Goal: Check status: Check status

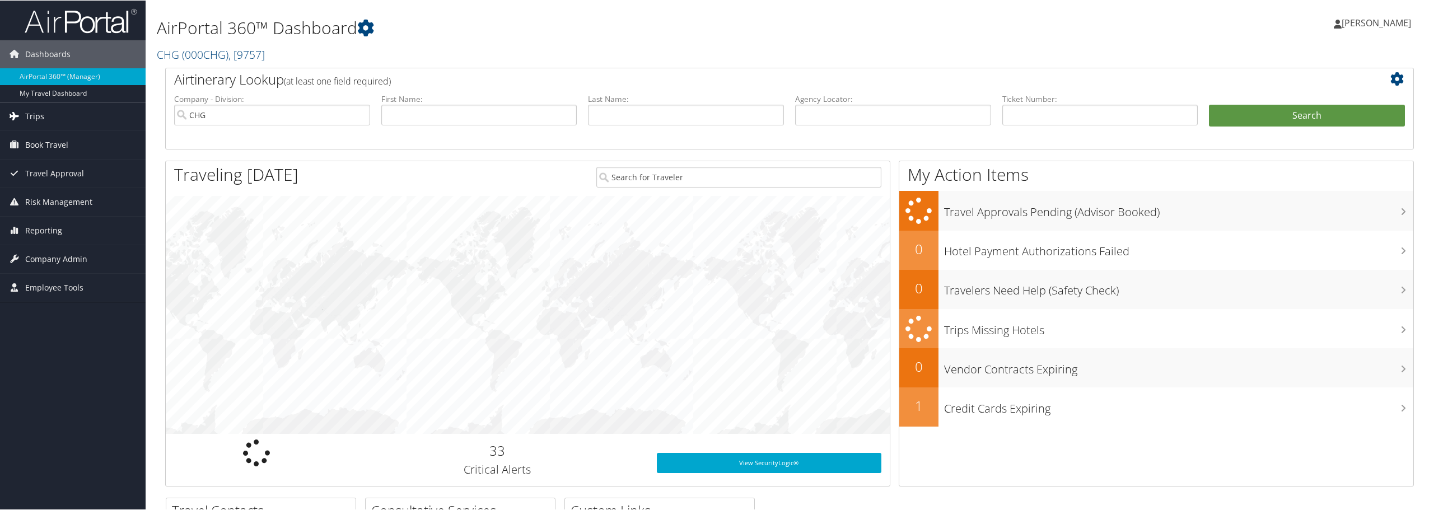
click at [46, 116] on link "Trips" at bounding box center [73, 116] width 146 height 28
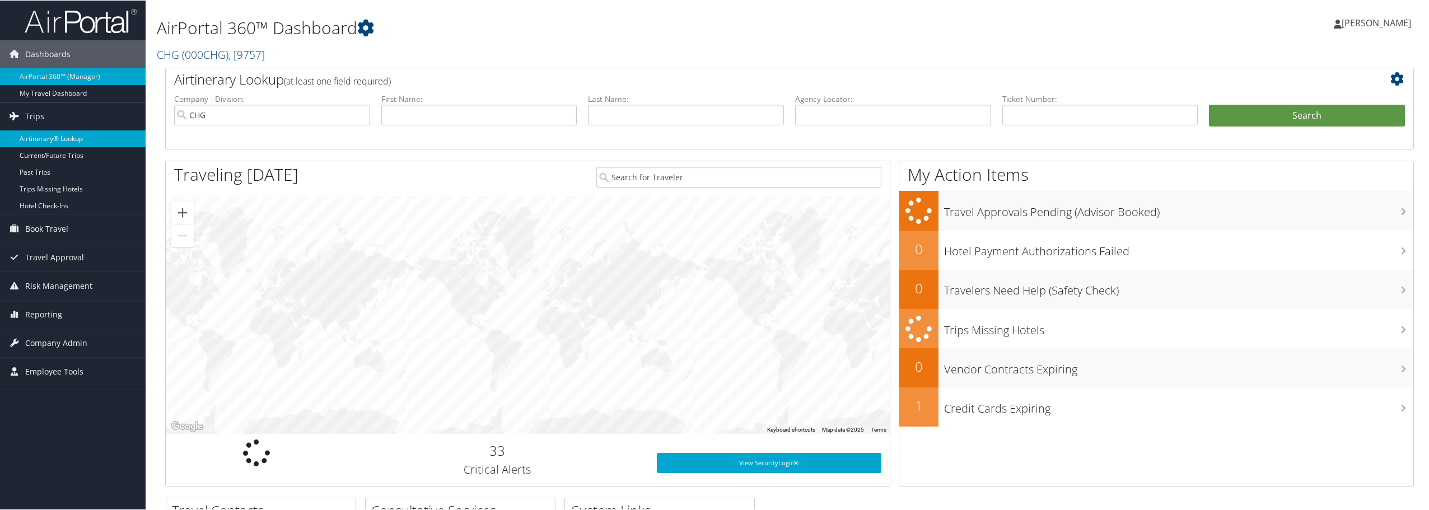
click at [84, 137] on link "Airtinerary® Lookup" at bounding box center [73, 138] width 146 height 17
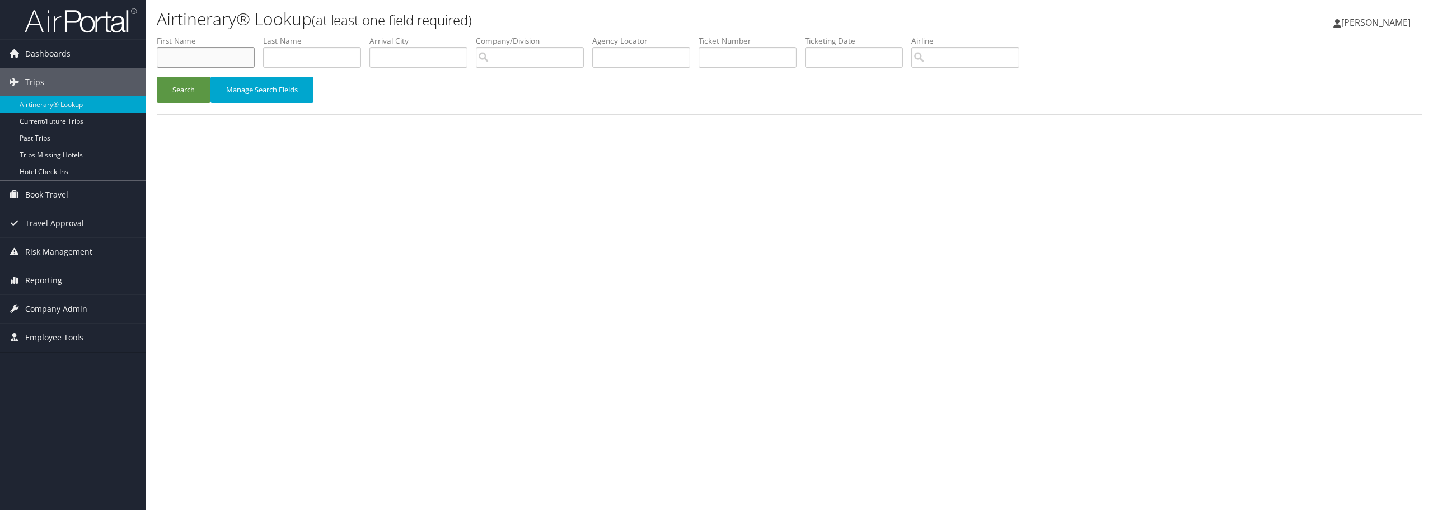
click at [195, 57] on input "text" at bounding box center [206, 57] width 98 height 21
click at [656, 59] on input "text" at bounding box center [641, 57] width 98 height 21
paste input "EVRRRL"
click at [157, 77] on button "Search" at bounding box center [184, 90] width 54 height 26
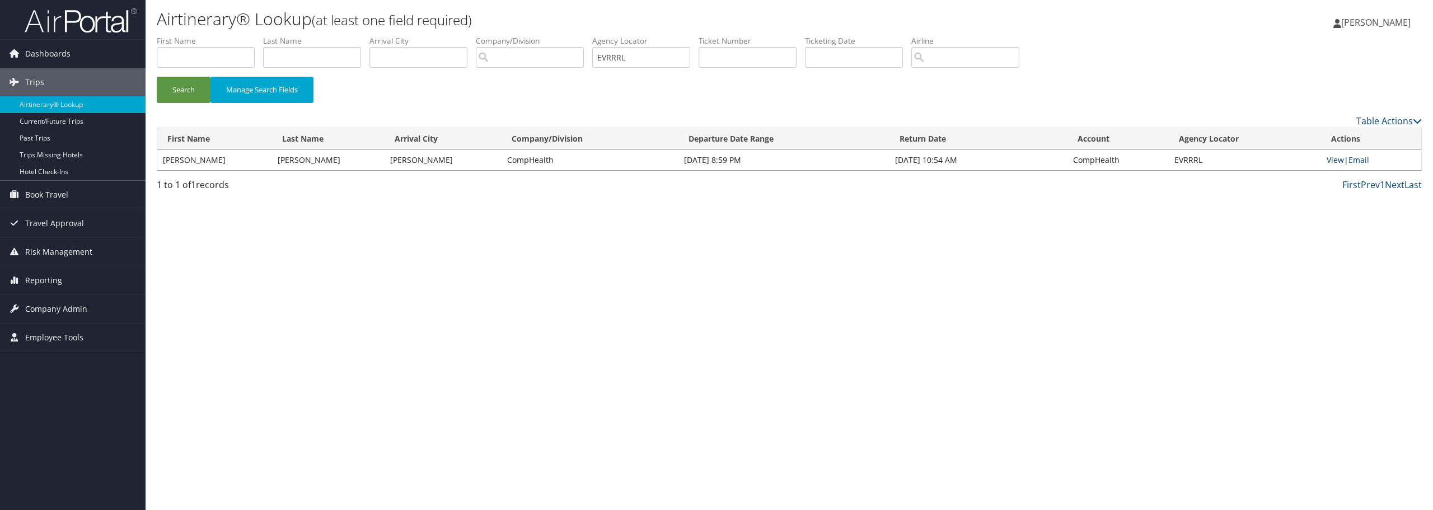
click at [1330, 162] on link "View" at bounding box center [1335, 160] width 17 height 11
click at [654, 51] on input "EVRRRL" at bounding box center [641, 57] width 98 height 21
click at [645, 68] on li "Agency Locator EVRRRL" at bounding box center [645, 55] width 106 height 41
click at [642, 59] on input "EVRRRL" at bounding box center [641, 57] width 98 height 21
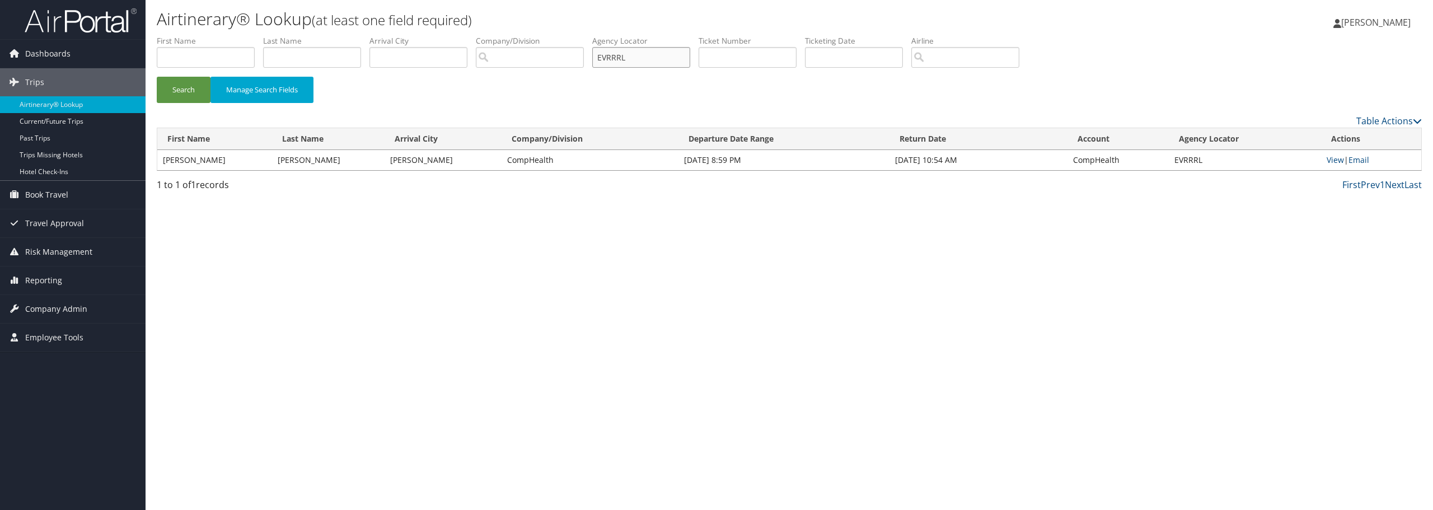
paste input "LYKOXX"
type input "LYKOXX"
click at [157, 77] on button "Search" at bounding box center [184, 90] width 54 height 26
click at [1333, 158] on link "View" at bounding box center [1335, 160] width 17 height 11
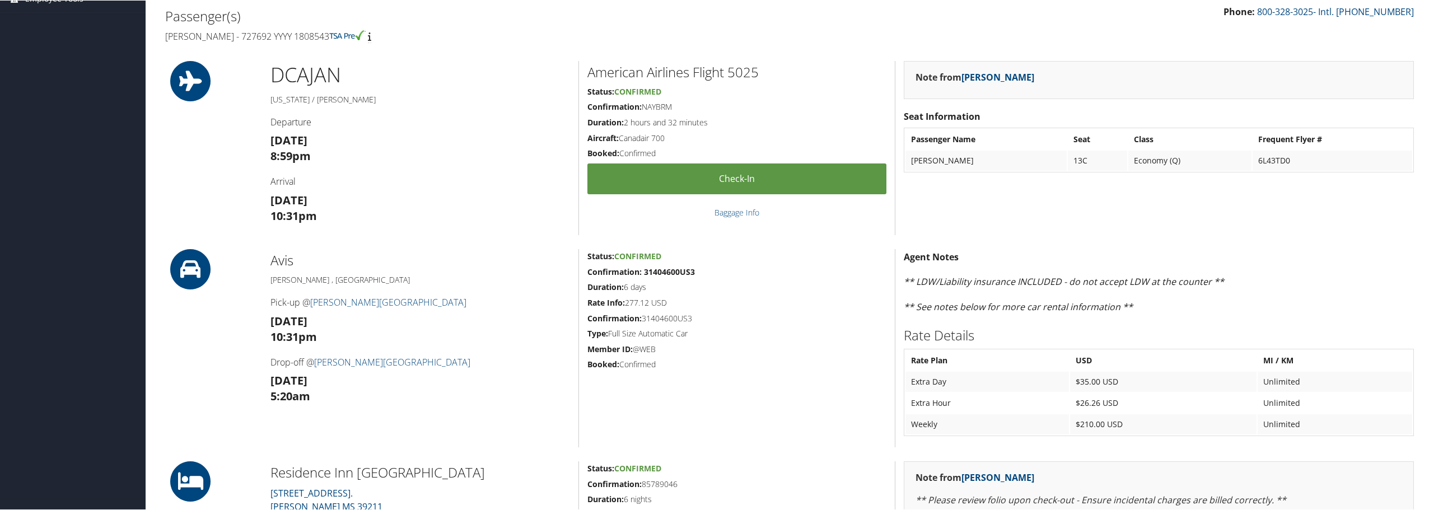
scroll to position [56, 0]
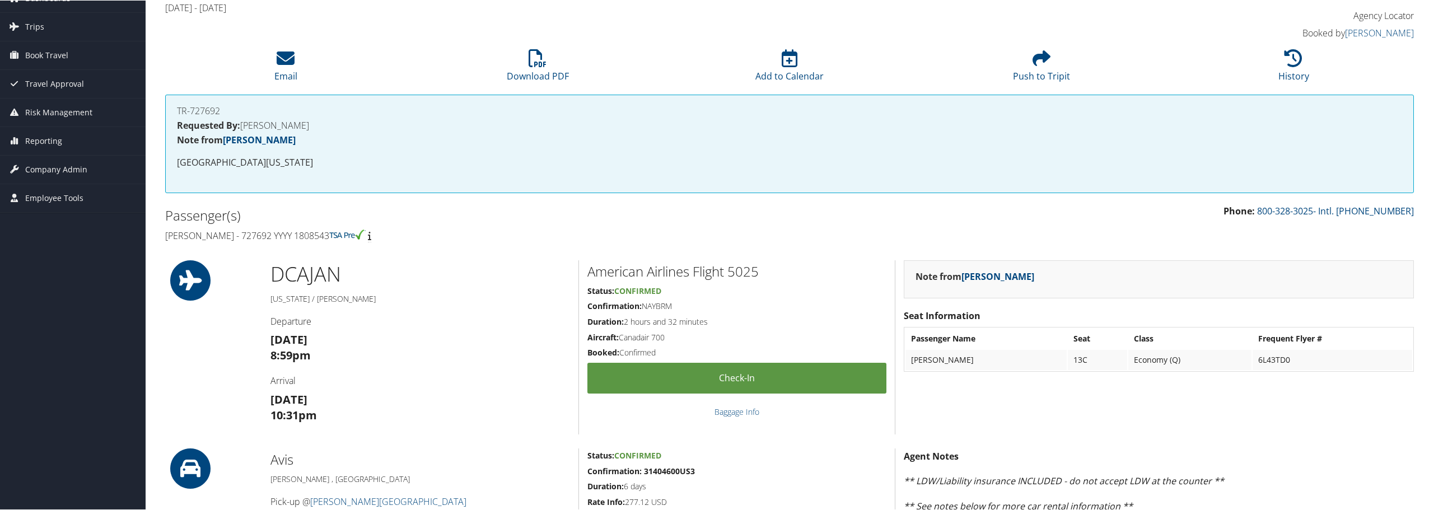
click at [347, 238] on h4 "Christopher Jackson - 727692 YYYY 1808543" at bounding box center [473, 235] width 616 height 12
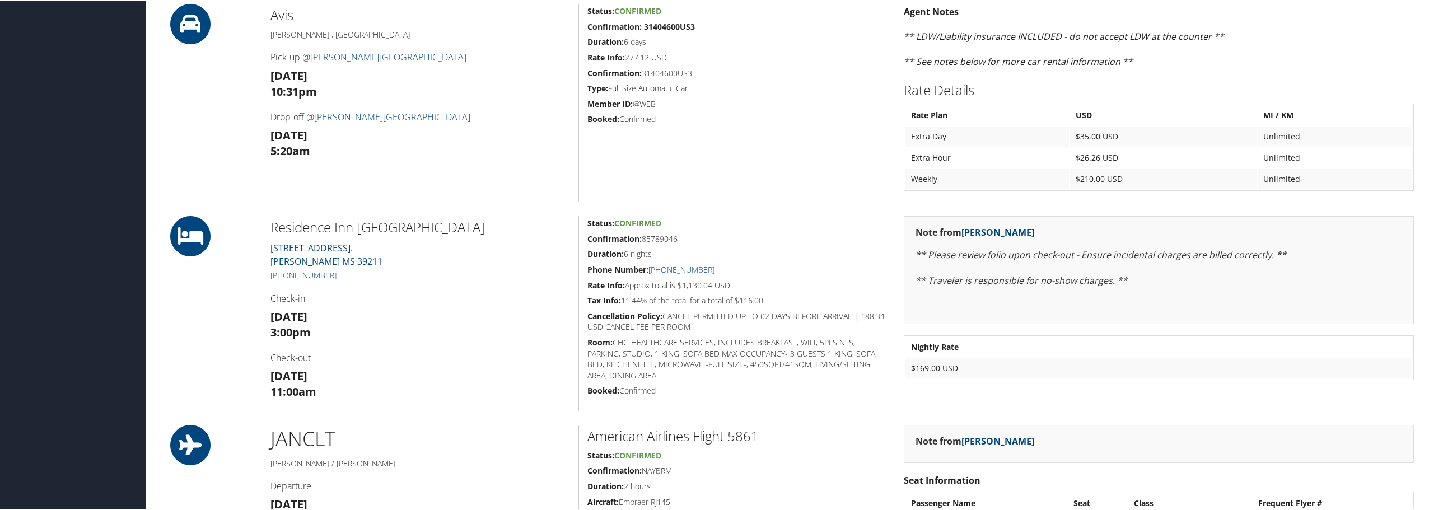
scroll to position [504, 0]
